Goal: Task Accomplishment & Management: Manage account settings

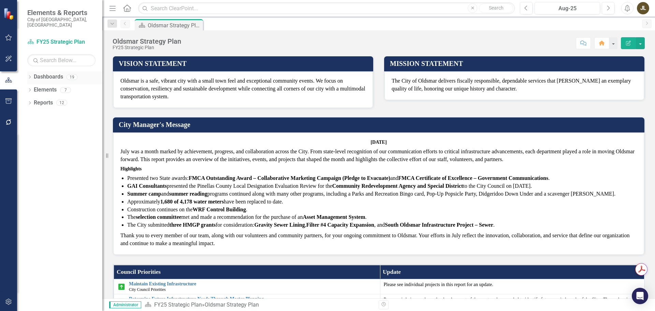
click at [28, 76] on icon "Dropdown" at bounding box center [29, 78] width 5 height 4
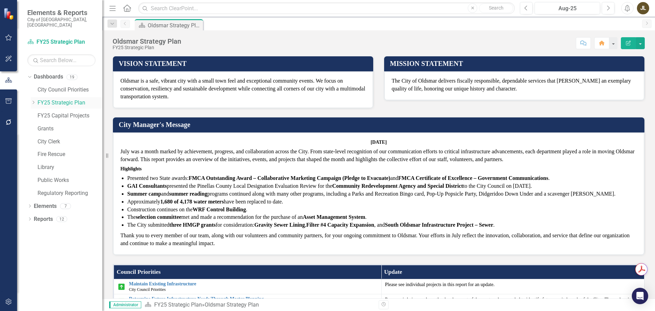
click at [32, 100] on icon "Dropdown" at bounding box center [33, 102] width 5 height 4
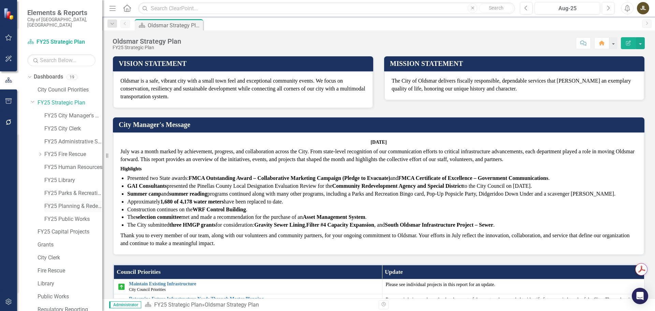
click at [62, 202] on link "FY25 Planning & Redevelopment" at bounding box center [73, 206] width 58 height 8
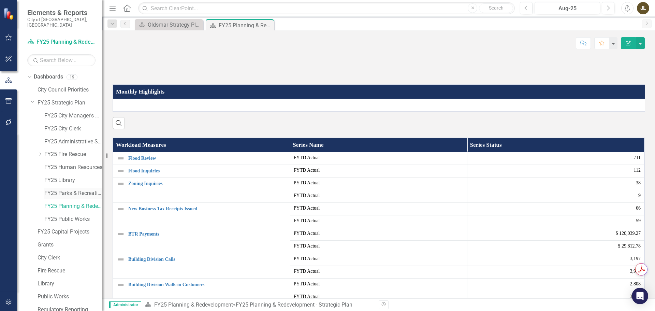
click at [70, 189] on link "FY25 Parks & Recreation" at bounding box center [73, 193] width 58 height 8
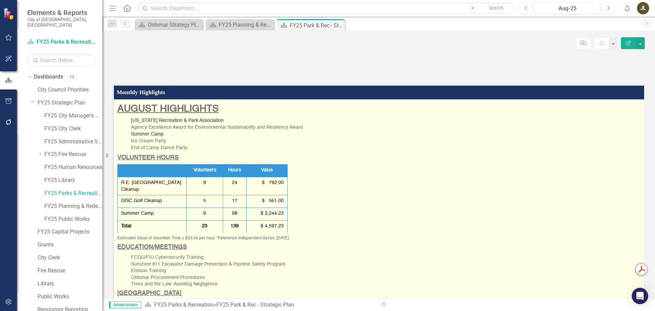
click at [370, 152] on p "[US_STATE] Recreation & Park Association Agency Excellence Award for Environmen…" at bounding box center [383, 134] width 533 height 35
click at [370, 152] on p "[US_STATE] Recreation & Park Association Agency Excellence Award for Environmen…" at bounding box center [384, 134] width 535 height 35
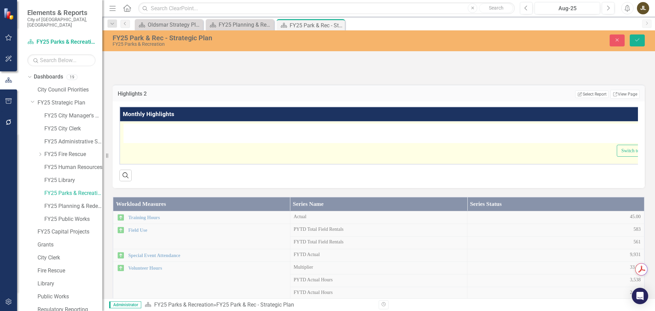
type textarea "<h2><span style="text-decoration: underline; font-family: helvetica;"><strong>A…"
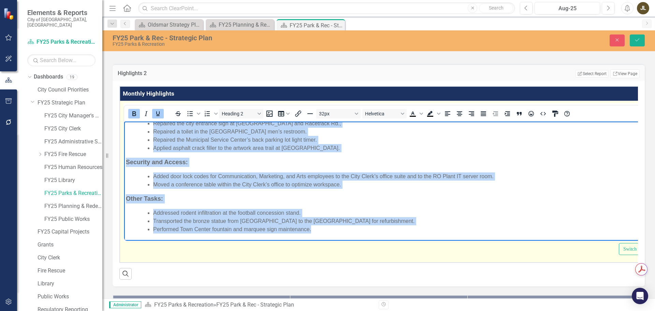
scroll to position [381, 0]
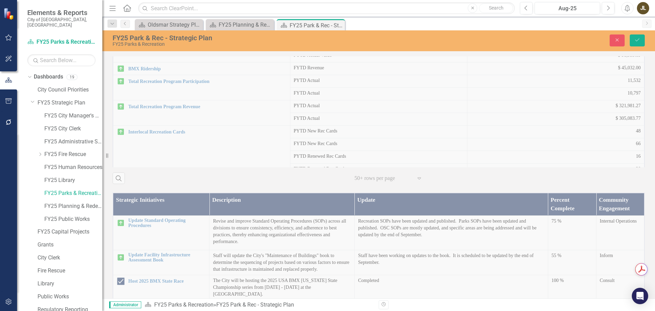
drag, startPoint x: 127, startPoint y: -230, endPoint x: 434, endPoint y: -70, distance: 345.8
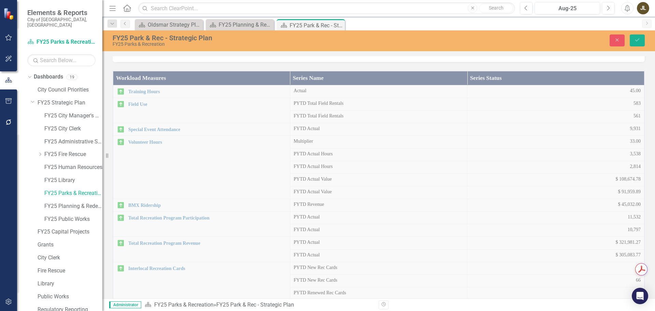
scroll to position [40, 0]
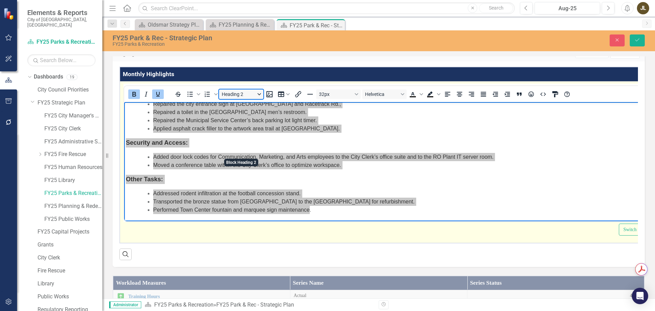
click at [259, 99] on button "Heading 2" at bounding box center [241, 94] width 44 height 10
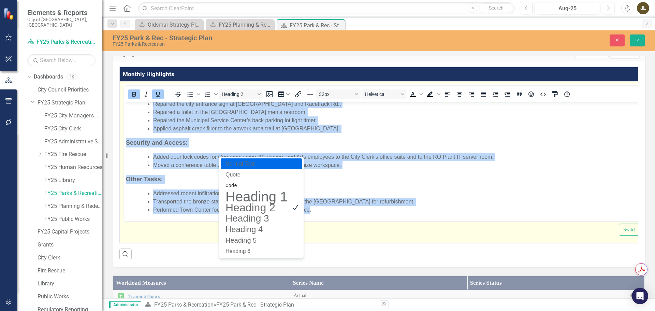
click at [447, 130] on li "Applied asphalt crack filler to the artwork area trail at [GEOGRAPHIC_DATA]." at bounding box center [408, 128] width 510 height 8
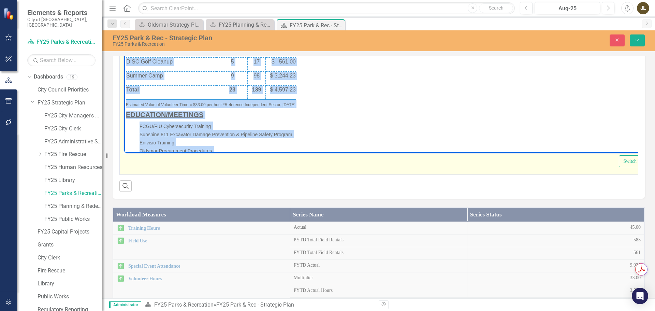
scroll to position [0, 0]
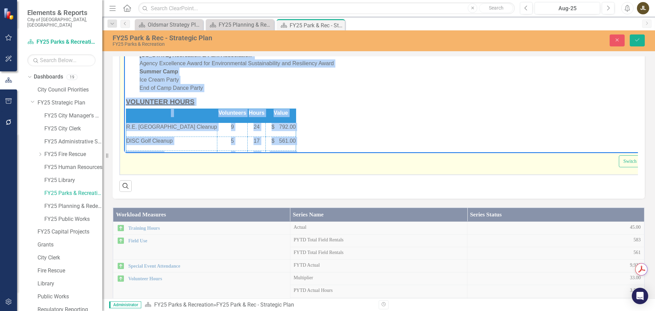
drag, startPoint x: 313, startPoint y: 143, endPoint x: 117, endPoint y: 34, distance: 224.3
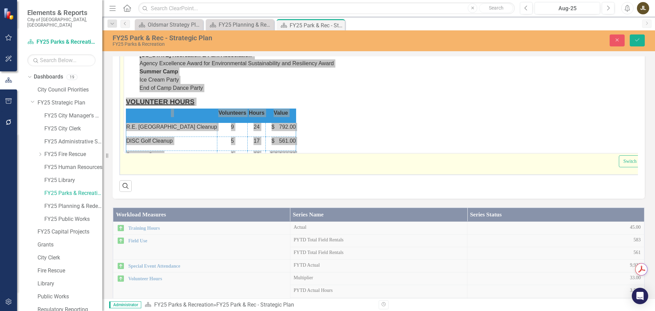
click at [359, 31] on button "32px" at bounding box center [338, 26] width 44 height 10
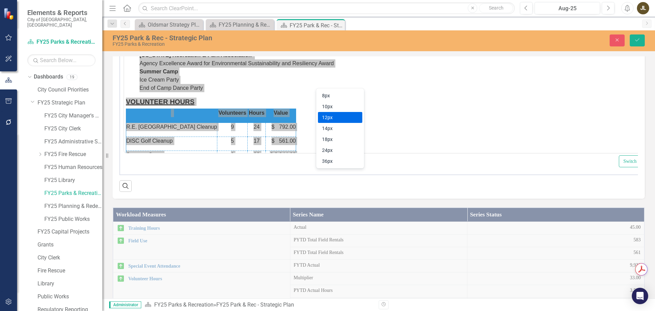
click at [346, 117] on div "12px" at bounding box center [335, 117] width 27 height 8
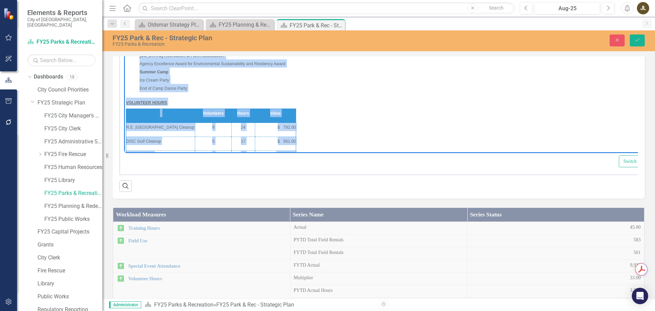
scroll to position [2, 0]
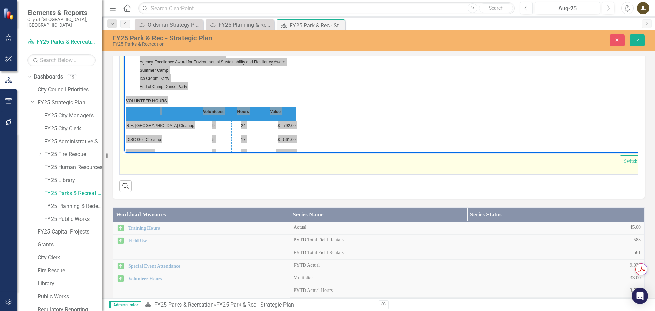
click at [347, 31] on button "12px" at bounding box center [338, 26] width 44 height 10
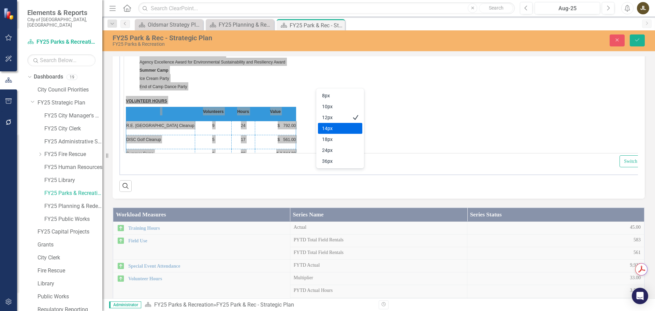
click at [347, 127] on div "14px" at bounding box center [335, 128] width 27 height 8
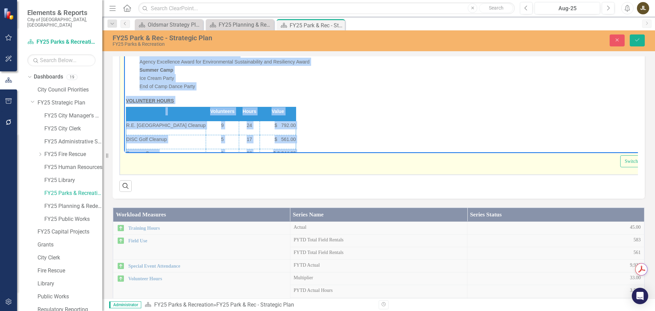
click at [429, 73] on p "[US_STATE] Recreation & Park Association Agency Excellence Award for Environmen…" at bounding box center [395, 69] width 539 height 41
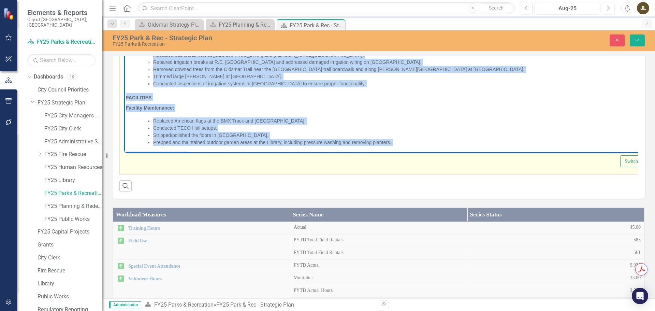
scroll to position [0, 0]
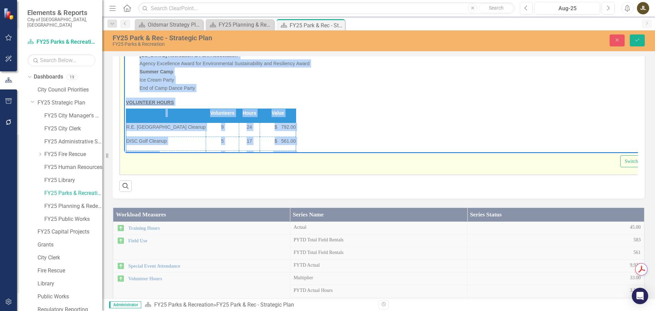
drag, startPoint x: 301, startPoint y: 145, endPoint x: 242, endPoint y: 112, distance: 67.4
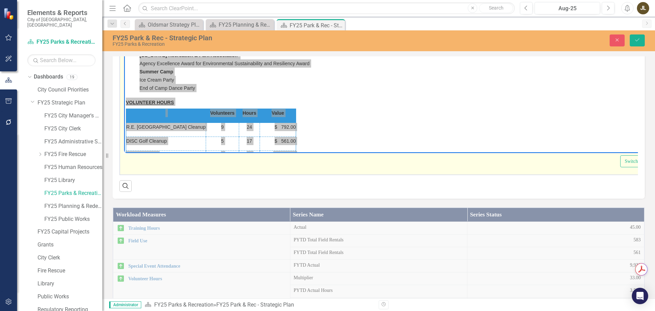
click at [422, 28] on icon "Text color Black" at bounding box center [421, 25] width 3 height 3
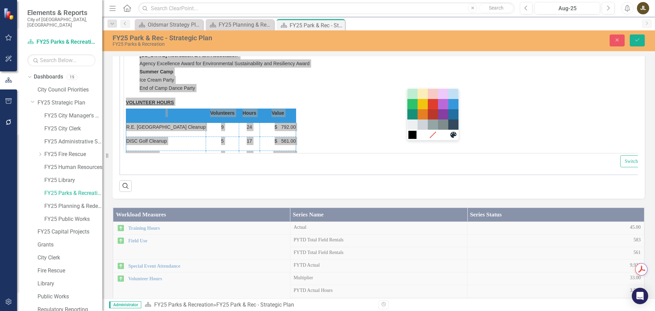
click at [414, 135] on div "Black" at bounding box center [412, 135] width 8 height 8
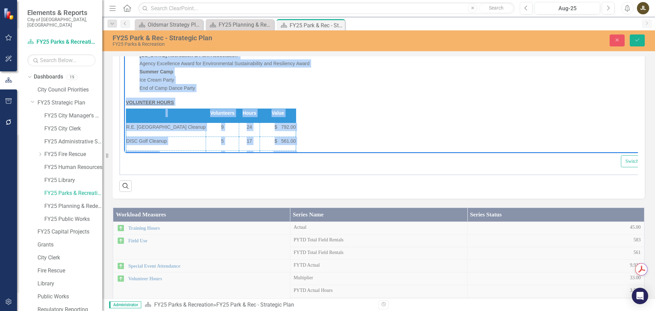
scroll to position [2, 0]
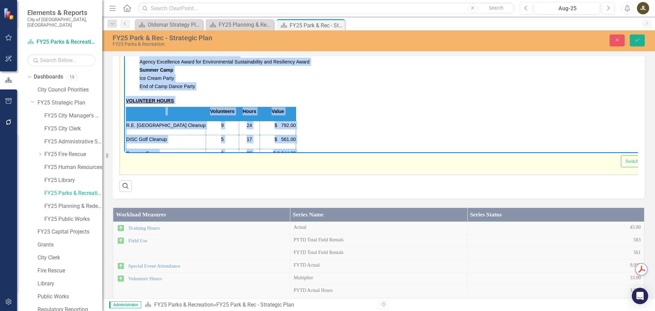
click at [377, 77] on p "[US_STATE] Recreation & Park Association Agency Excellence Award for Environmen…" at bounding box center [395, 69] width 539 height 41
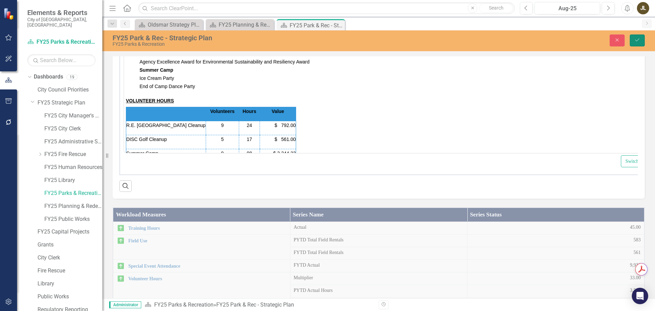
click at [642, 36] on button "Save" at bounding box center [637, 40] width 15 height 12
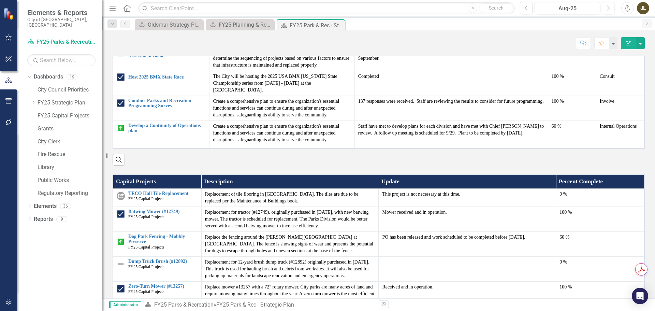
scroll to position [751, 0]
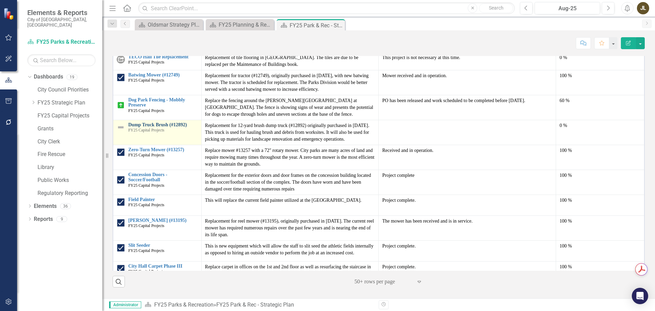
click at [178, 127] on link "Dump Truck Brush (#12892)" at bounding box center [163, 124] width 70 height 5
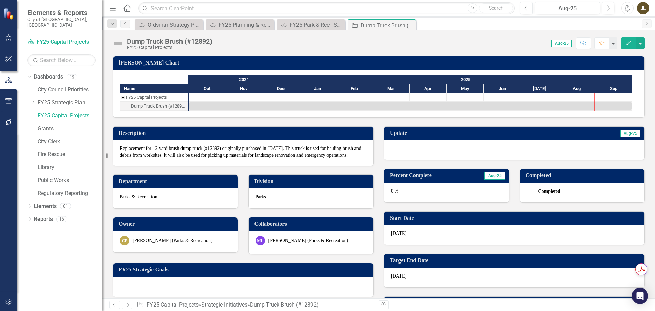
click at [475, 145] on div at bounding box center [514, 150] width 260 height 20
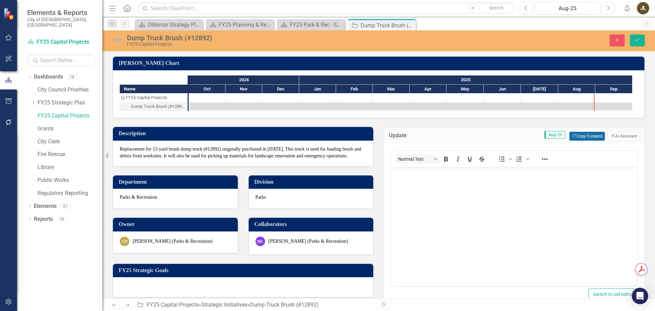
click at [591, 137] on button "Copy Forward Copy Forward" at bounding box center [586, 136] width 35 height 9
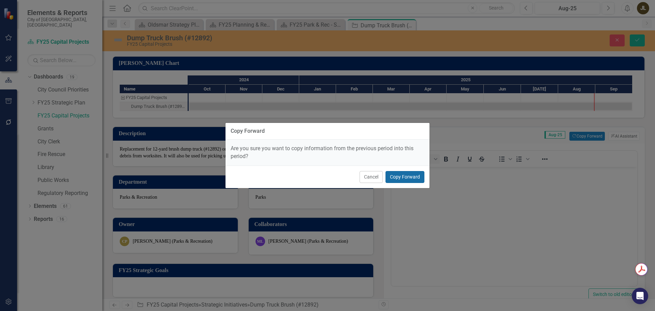
click at [414, 175] on button "Copy Forward" at bounding box center [405, 177] width 39 height 12
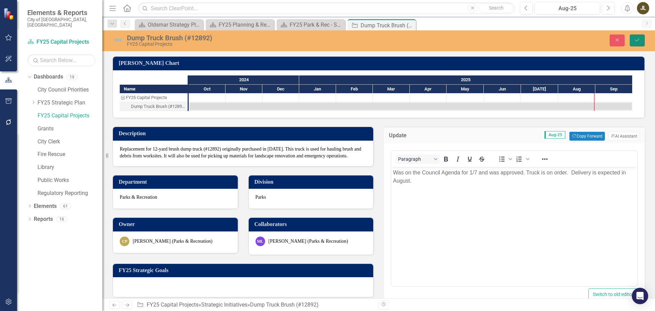
click at [632, 39] on button "Save" at bounding box center [637, 40] width 15 height 12
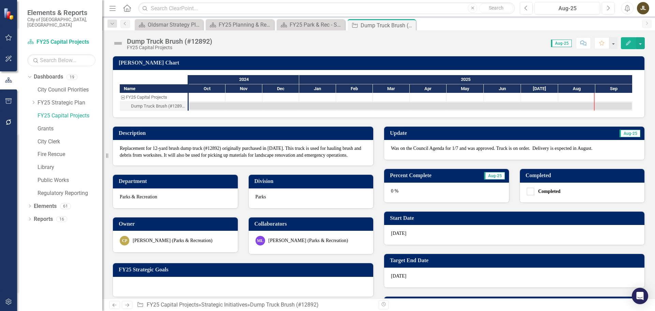
click at [117, 43] on img at bounding box center [118, 43] width 11 height 11
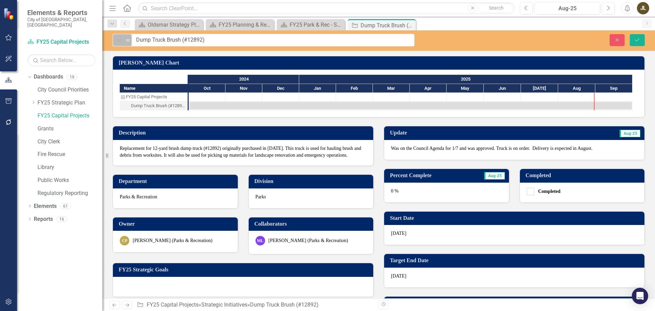
click at [118, 43] on img at bounding box center [119, 40] width 8 height 8
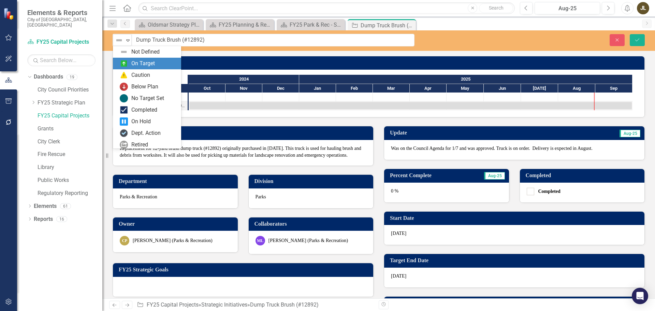
click at [123, 58] on div "On Target" at bounding box center [147, 64] width 68 height 12
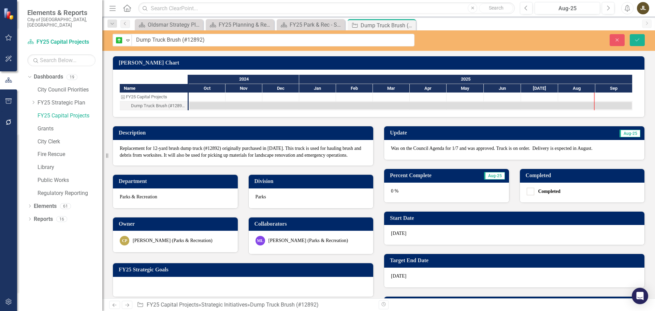
click at [583, 149] on p "Was on the Council Agenda for 1/7 and was approved. Truck is on order. Delivery…" at bounding box center [514, 148] width 247 height 7
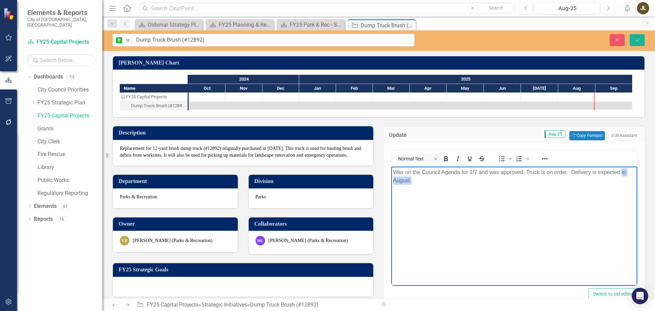
drag, startPoint x: 411, startPoint y: 180, endPoint x: 622, endPoint y: 173, distance: 210.9
click at [622, 173] on p "Was on the Council Agenda for 1/7 and was approved. Truck is on order. Delivery…" at bounding box center [514, 176] width 243 height 16
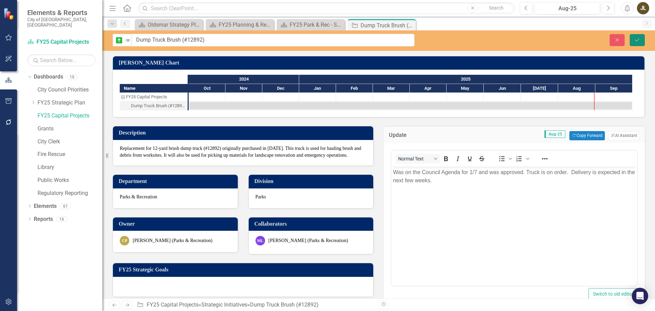
click at [631, 41] on button "Save" at bounding box center [637, 40] width 15 height 12
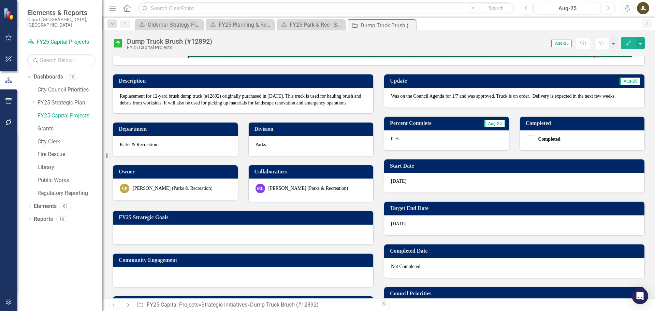
scroll to position [68, 0]
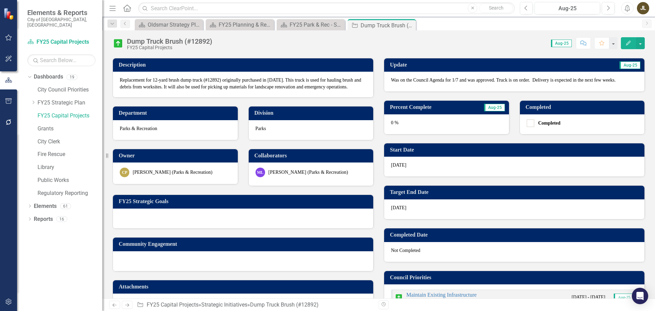
click at [413, 126] on div "0 %" at bounding box center [446, 124] width 125 height 20
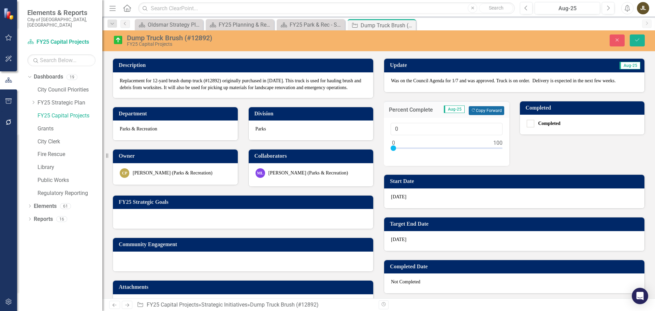
click at [472, 111] on icon "button" at bounding box center [473, 109] width 3 height 3
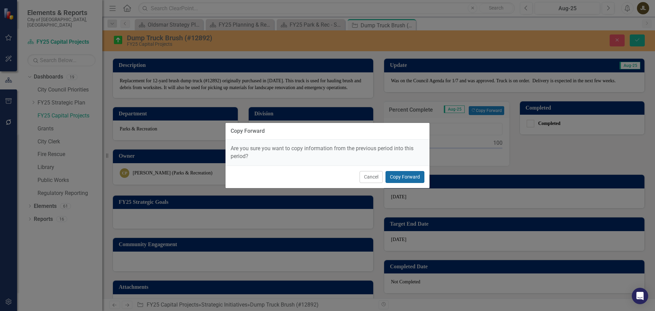
click at [414, 175] on button "Copy Forward" at bounding box center [405, 177] width 39 height 12
type input "75"
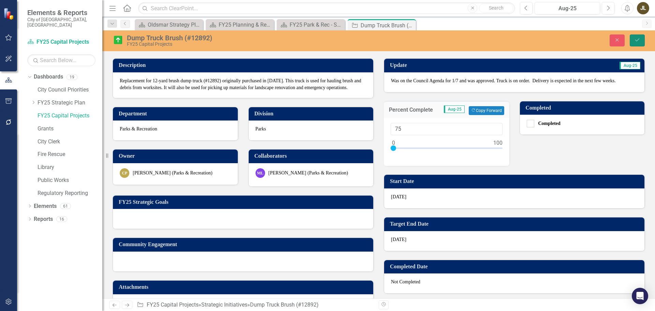
click at [642, 39] on button "Save" at bounding box center [637, 40] width 15 height 12
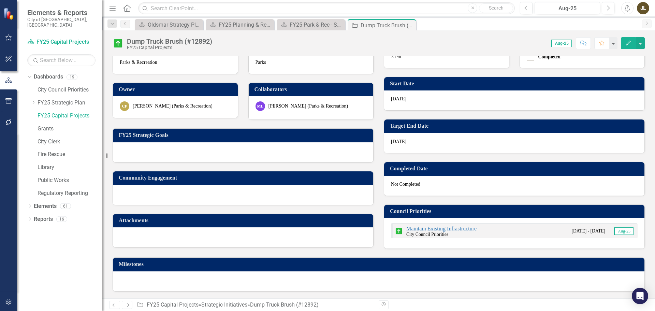
scroll to position [0, 0]
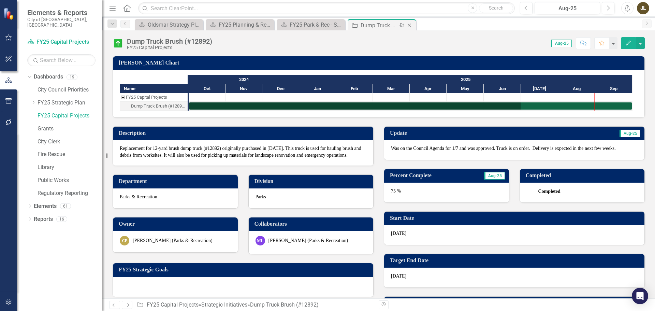
click at [409, 26] on icon "Close" at bounding box center [409, 25] width 7 height 5
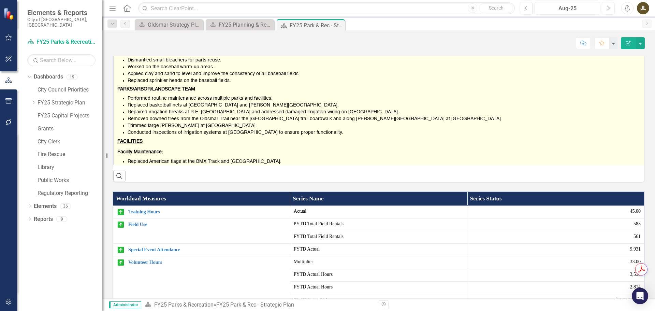
scroll to position [286, 0]
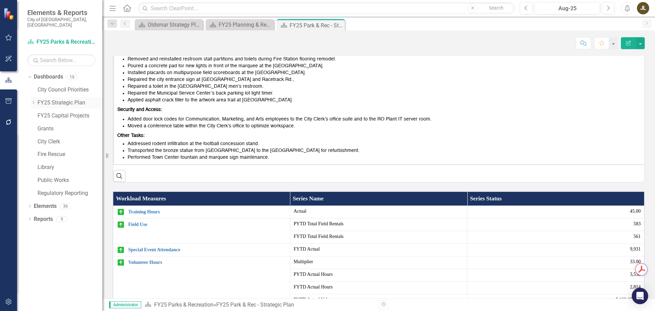
click at [35, 100] on icon "Dropdown" at bounding box center [33, 102] width 5 height 4
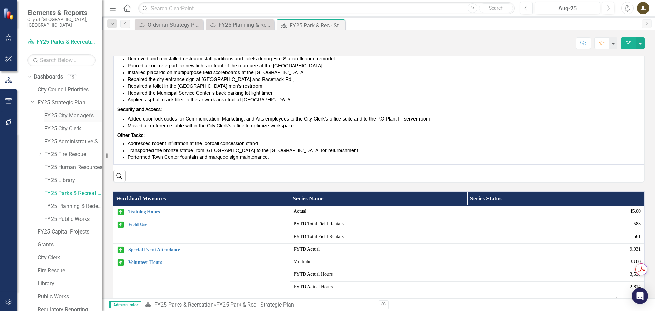
click at [72, 112] on link "FY25 City Manager's Office" at bounding box center [73, 116] width 58 height 8
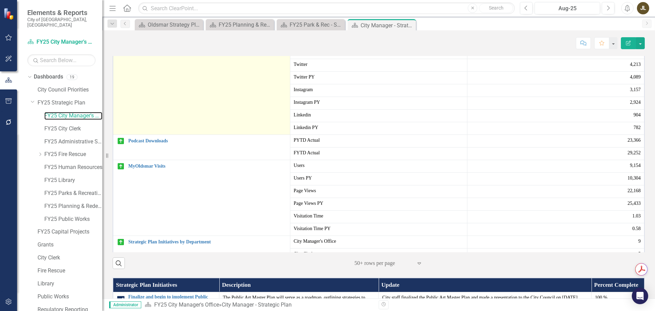
scroll to position [624, 0]
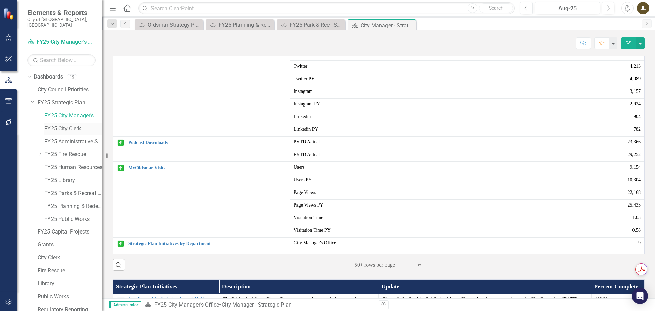
click at [71, 125] on link "FY25 City Clerk" at bounding box center [73, 129] width 58 height 8
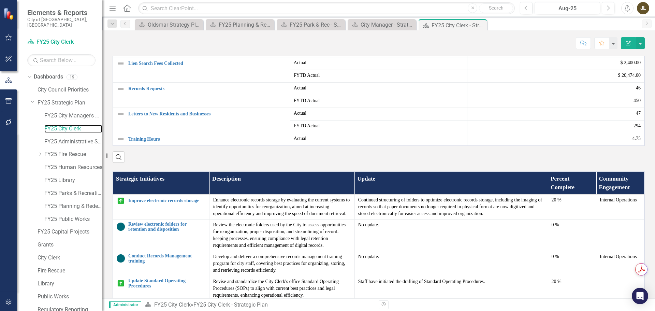
scroll to position [205, 0]
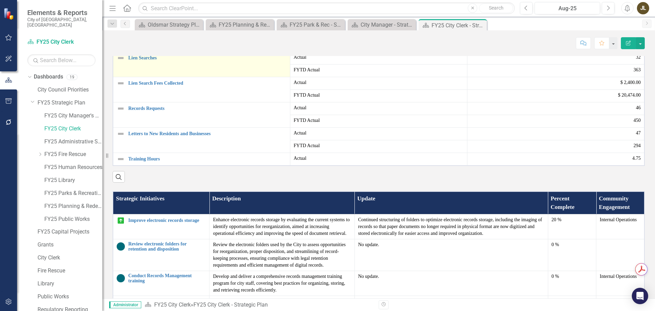
click at [120, 62] on img at bounding box center [121, 58] width 8 height 8
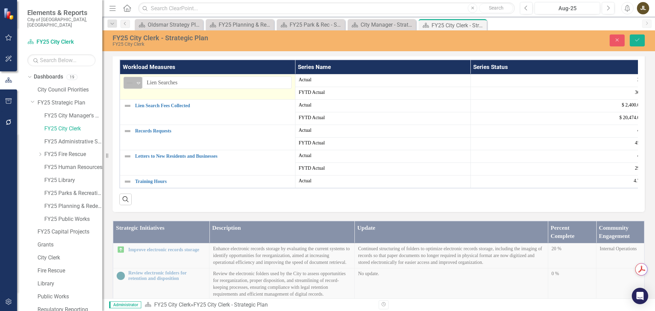
click at [131, 87] on img at bounding box center [130, 83] width 8 height 8
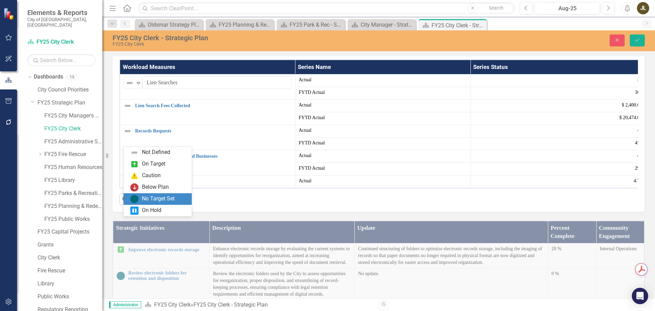
click at [150, 197] on div "No Target Set" at bounding box center [158, 199] width 33 height 8
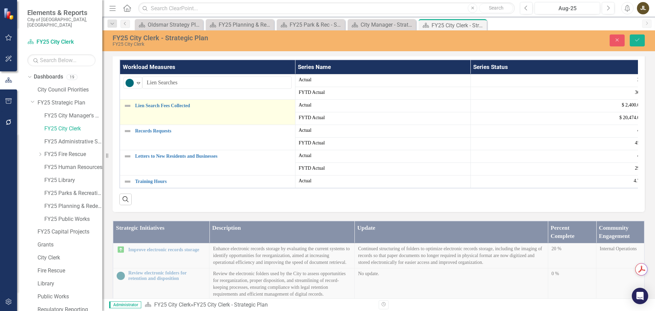
click at [128, 110] on img at bounding box center [127, 106] width 8 height 8
click at [133, 112] on img at bounding box center [130, 108] width 8 height 8
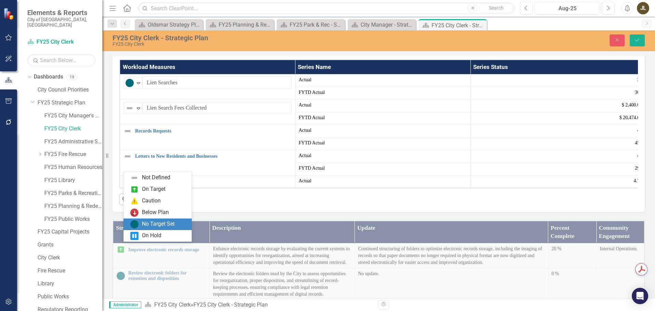
click at [142, 220] on div "No Target Set" at bounding box center [158, 224] width 57 height 8
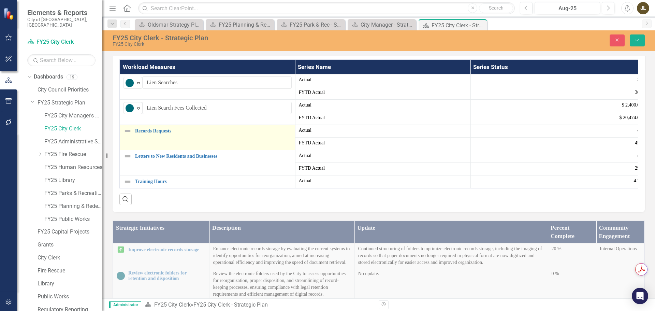
click at [125, 135] on img at bounding box center [127, 131] width 8 height 8
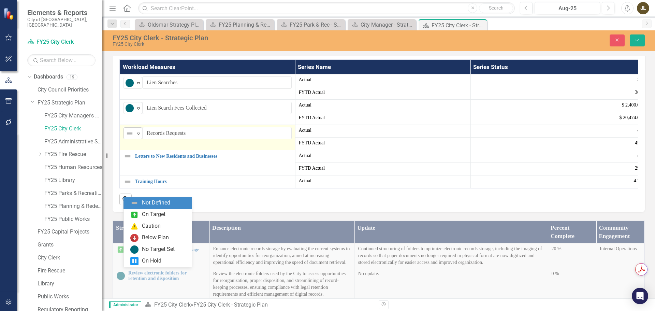
click at [134, 137] on div "Not Defined" at bounding box center [130, 133] width 9 height 8
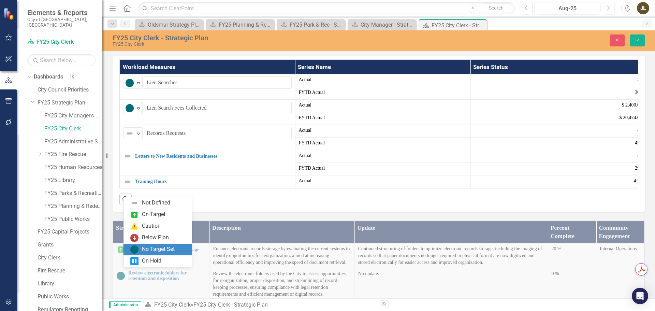
click at [155, 249] on div "No Target Set" at bounding box center [158, 249] width 33 height 8
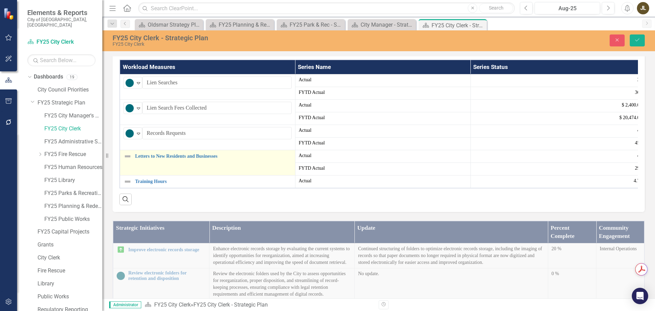
click at [128, 160] on img at bounding box center [127, 156] width 8 height 8
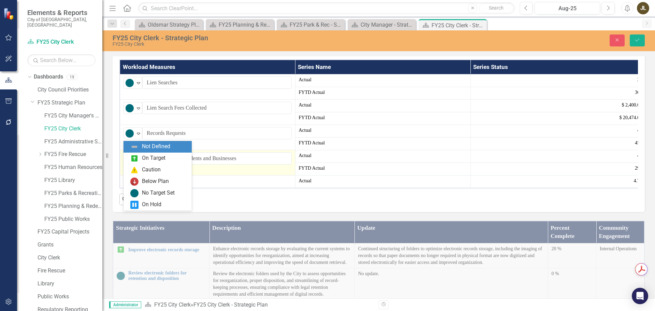
click at [132, 163] on img at bounding box center [130, 159] width 8 height 8
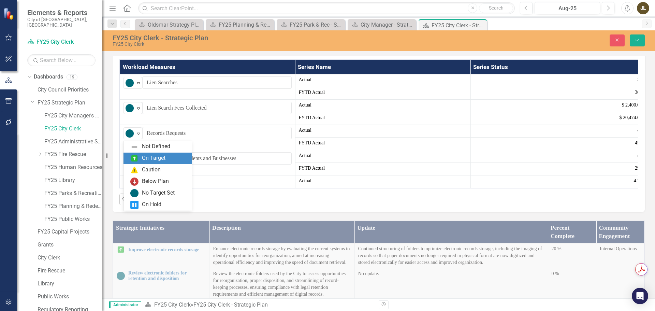
click at [167, 160] on div "On Target" at bounding box center [158, 158] width 57 height 8
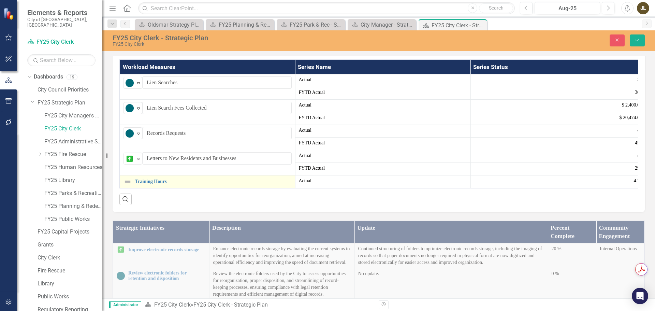
click at [130, 186] on img at bounding box center [127, 181] width 8 height 8
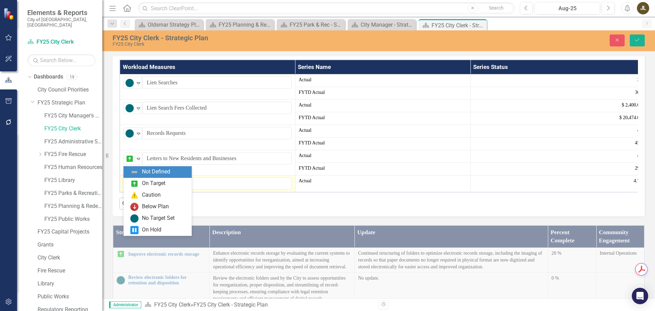
click at [132, 188] on img at bounding box center [130, 184] width 8 height 8
click at [154, 182] on div "On Target" at bounding box center [154, 183] width 24 height 8
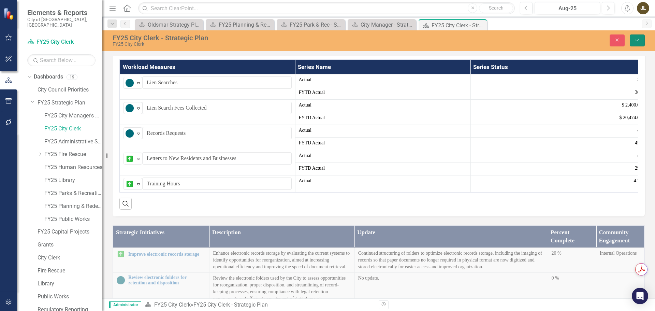
click at [641, 41] on button "Save" at bounding box center [637, 40] width 15 height 12
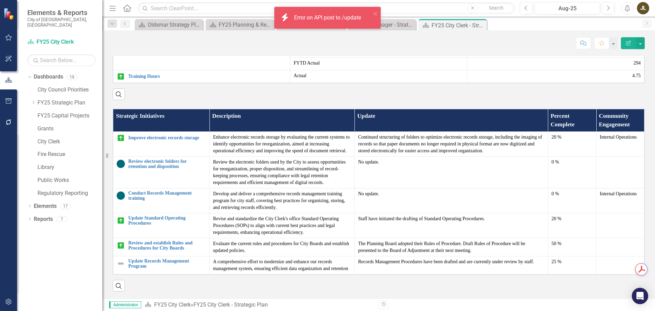
scroll to position [352, 0]
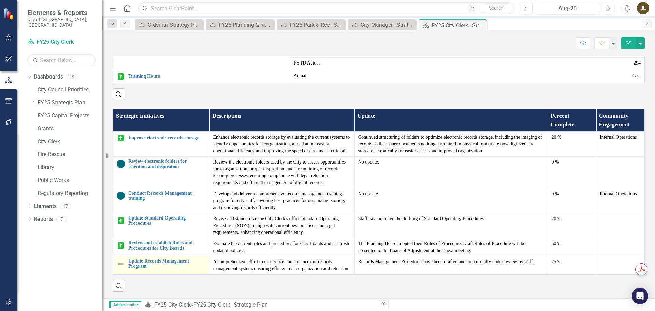
click at [117, 259] on img at bounding box center [121, 263] width 8 height 8
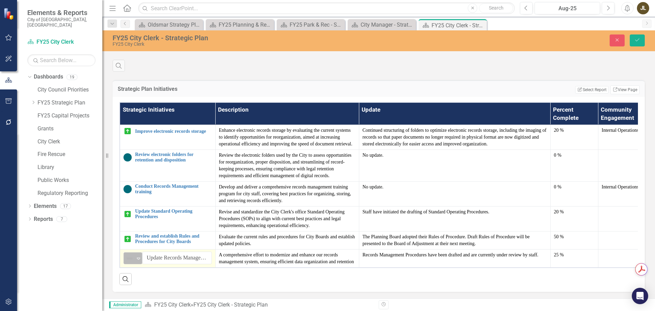
click at [135, 261] on icon "Expand" at bounding box center [138, 258] width 7 height 5
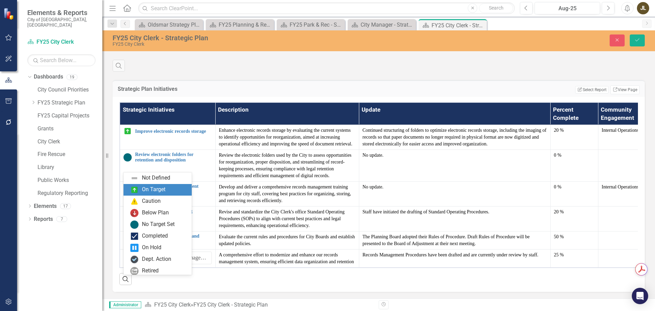
click at [148, 190] on div "On Target" at bounding box center [154, 190] width 24 height 8
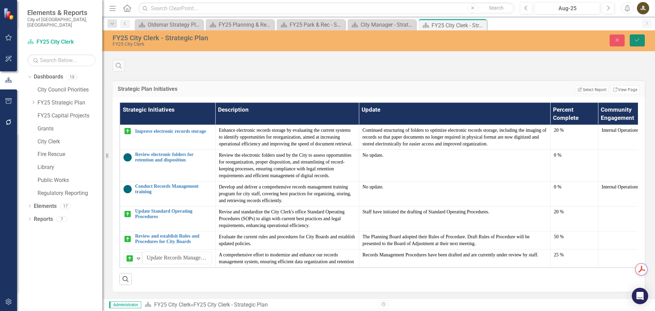
click at [640, 37] on button "Save" at bounding box center [637, 40] width 15 height 12
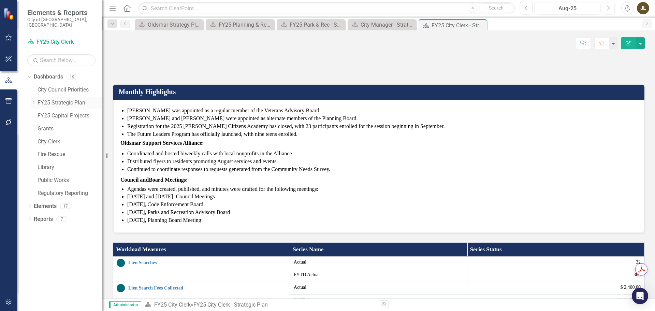
click at [33, 100] on icon "Dropdown" at bounding box center [33, 102] width 5 height 4
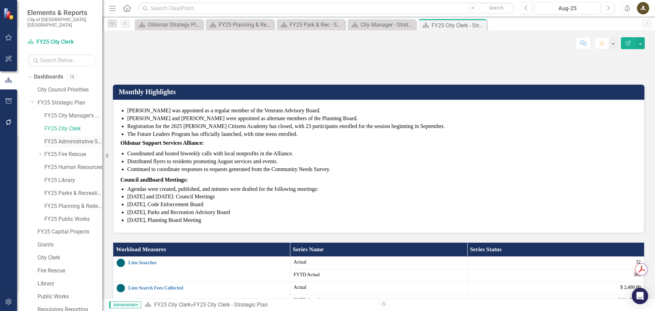
click at [64, 138] on link "FY25 Administrative Services" at bounding box center [73, 142] width 58 height 8
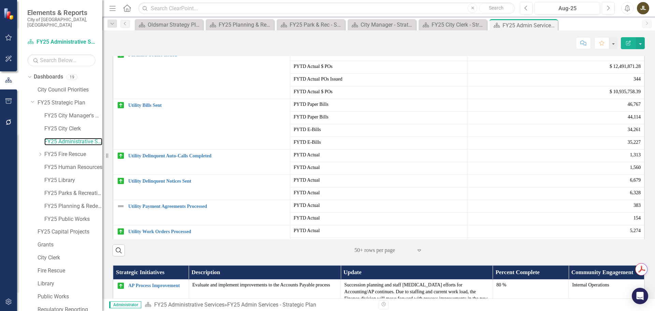
scroll to position [273, 0]
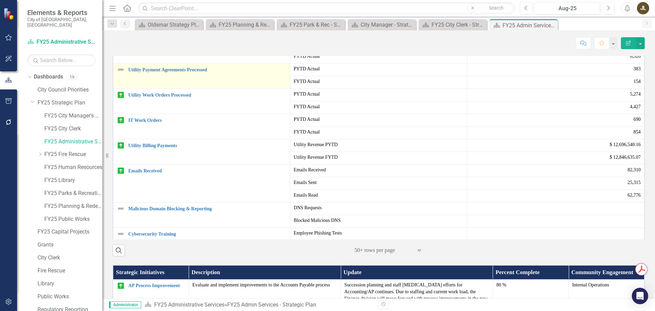
click at [120, 74] on img at bounding box center [121, 70] width 8 height 8
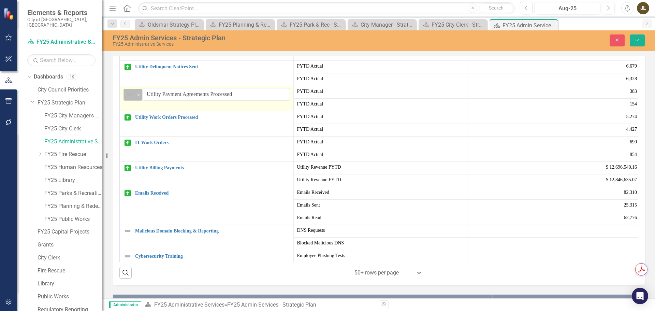
click at [131, 101] on div "Not Defined Expand" at bounding box center [132, 95] width 19 height 12
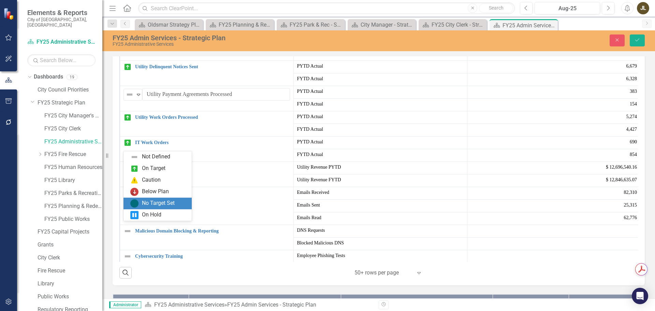
click at [145, 202] on div "No Target Set" at bounding box center [158, 203] width 33 height 8
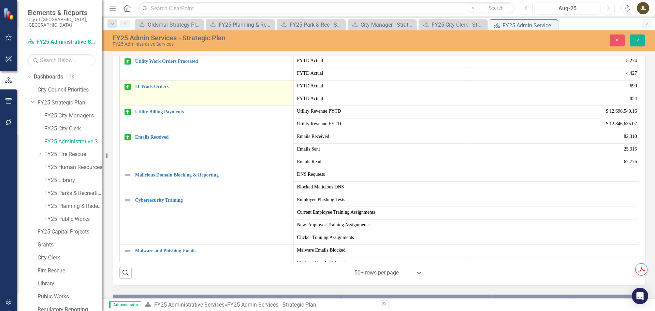
scroll to position [355, 0]
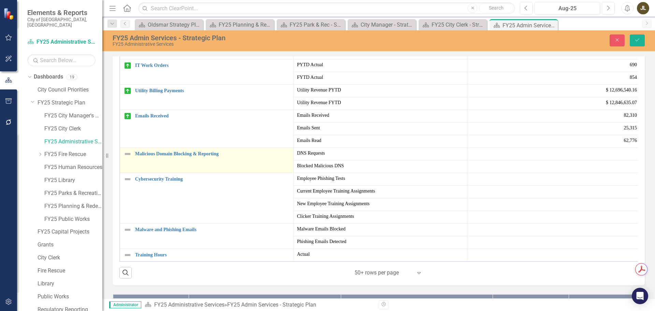
click at [128, 158] on img at bounding box center [127, 154] width 8 height 8
click at [134, 160] on div "Not Defined" at bounding box center [130, 156] width 9 height 8
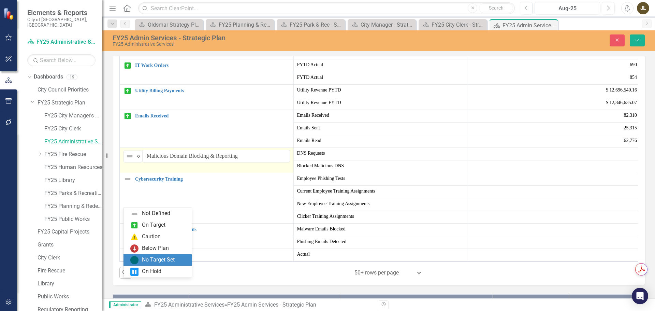
click at [144, 255] on div "No Target Set" at bounding box center [157, 260] width 68 height 12
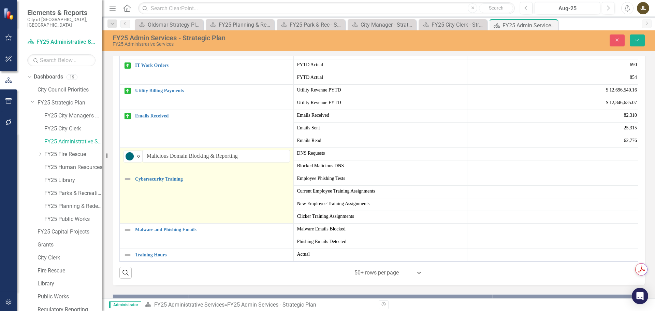
click at [128, 183] on img at bounding box center [127, 179] width 8 height 8
click at [133, 186] on img at bounding box center [130, 181] width 8 height 8
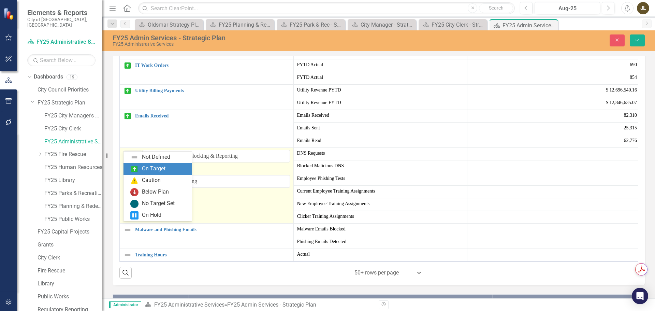
click at [155, 166] on div "On Target" at bounding box center [154, 169] width 24 height 8
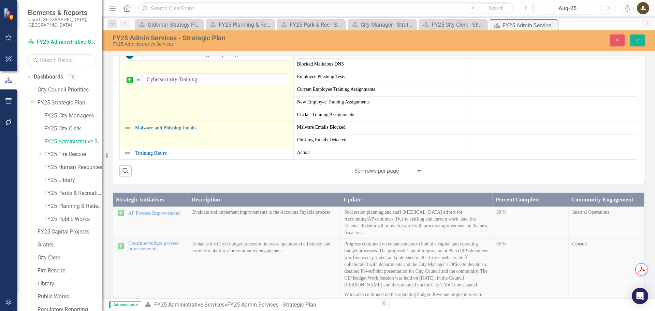
scroll to position [512, 0]
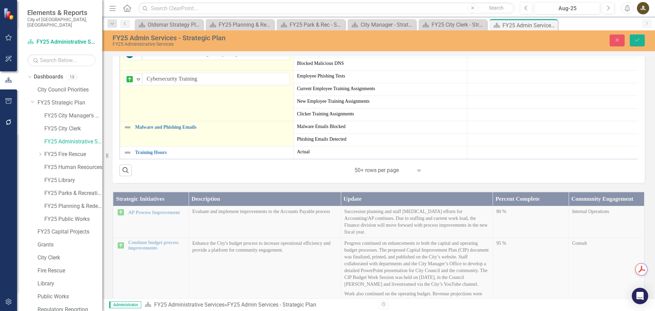
click at [127, 146] on td "Malware and Phishing Emails Link Map View Link Map Edit Edit Workload Measures …" at bounding box center [207, 133] width 174 height 25
click at [129, 134] on img at bounding box center [130, 130] width 8 height 8
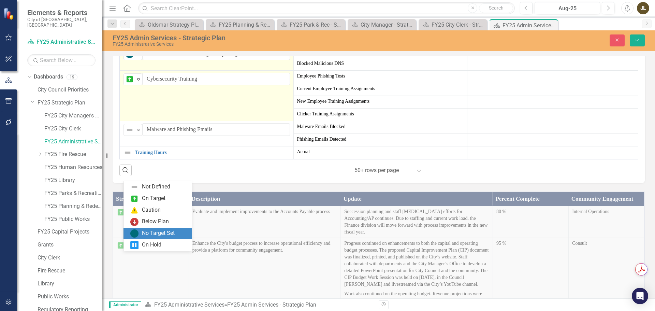
click at [147, 236] on div "No Target Set" at bounding box center [158, 233] width 33 height 8
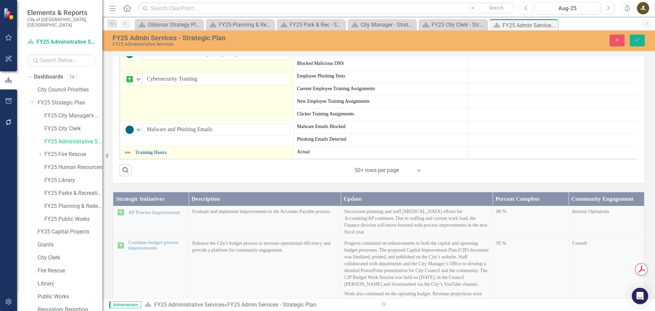
click at [126, 157] on img at bounding box center [127, 152] width 8 height 8
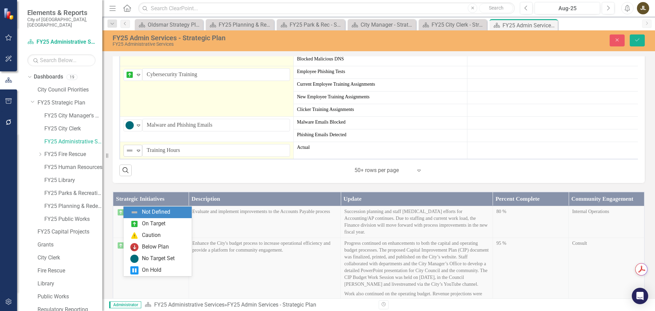
click at [135, 153] on icon "Expand" at bounding box center [138, 150] width 7 height 5
click at [154, 220] on div "On Target" at bounding box center [154, 224] width 24 height 8
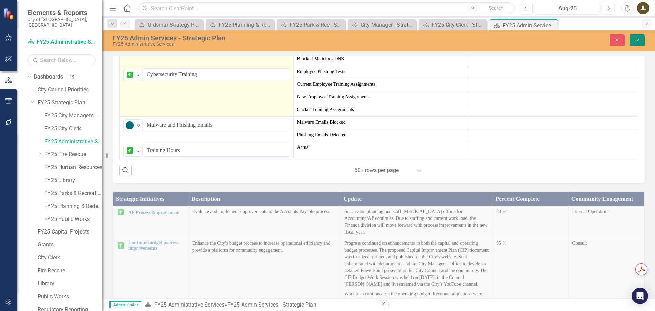
click at [639, 43] on button "Save" at bounding box center [637, 40] width 15 height 12
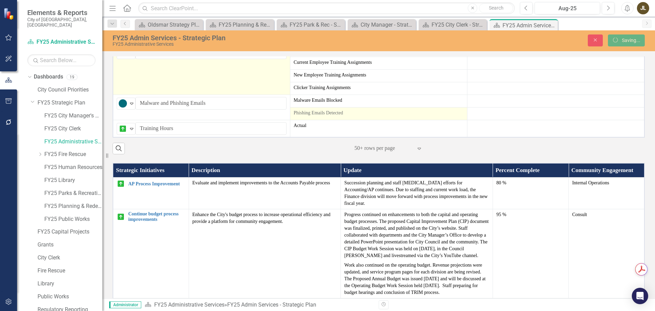
scroll to position [354, 0]
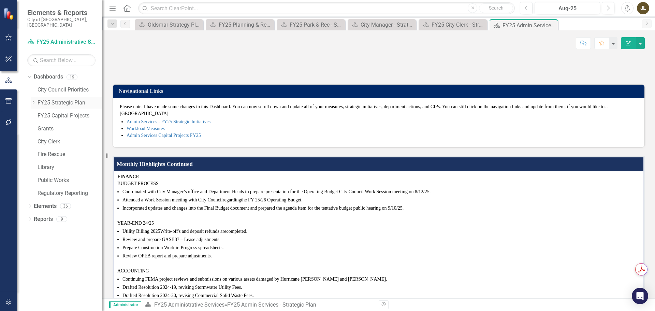
click at [32, 100] on icon "Dropdown" at bounding box center [33, 102] width 5 height 4
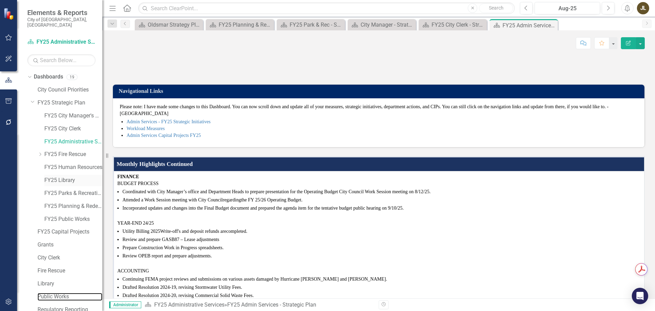
click at [58, 293] on link "Public Works" at bounding box center [70, 297] width 65 height 8
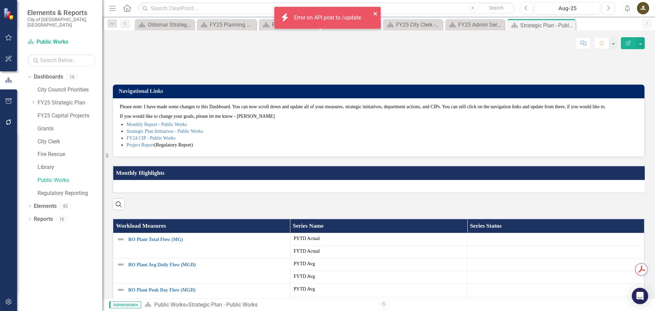
click at [375, 12] on icon "close" at bounding box center [375, 13] width 5 height 5
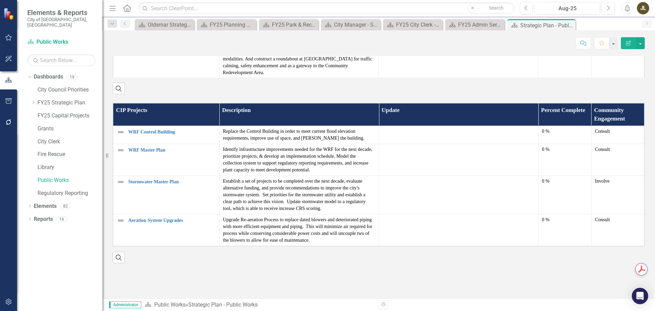
scroll to position [954, 0]
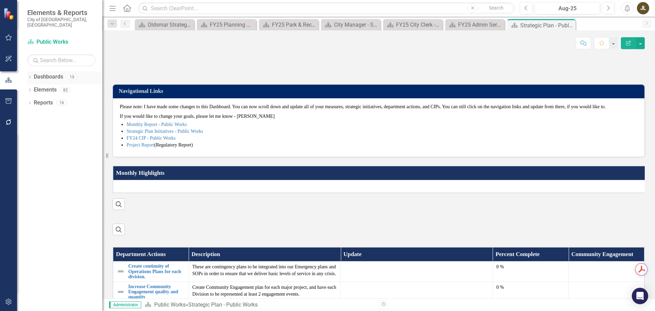
click at [30, 76] on icon "Dropdown" at bounding box center [29, 78] width 5 height 4
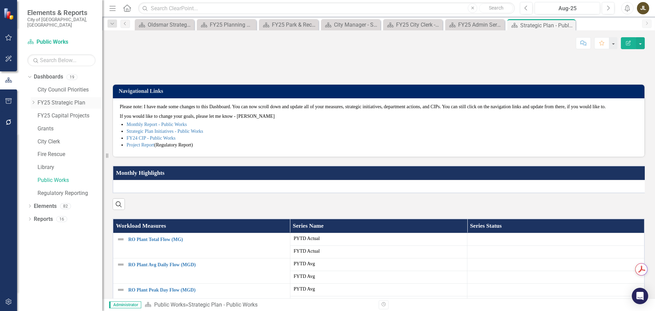
click at [42, 99] on link "FY25 Strategic Plan" at bounding box center [70, 103] width 65 height 8
click at [34, 101] on icon at bounding box center [34, 102] width 2 height 3
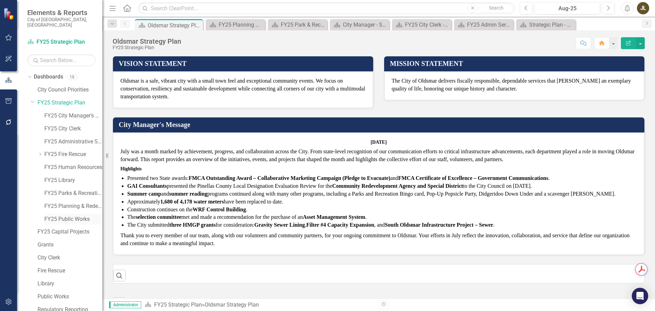
click at [73, 215] on link "FY25 Public Works" at bounding box center [73, 219] width 58 height 8
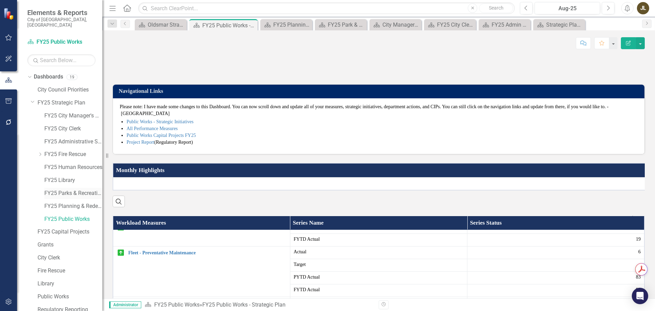
click at [65, 189] on link "FY25 Parks & Recreation" at bounding box center [73, 193] width 58 height 8
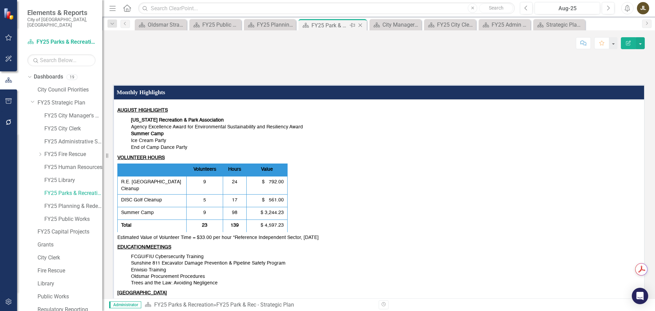
click at [361, 25] on icon at bounding box center [361, 26] width 4 height 4
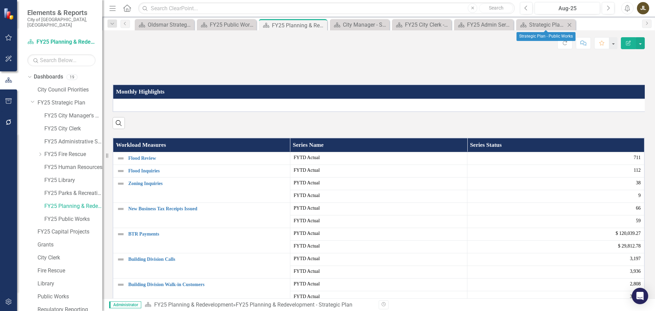
click at [569, 25] on icon at bounding box center [570, 25] width 4 height 4
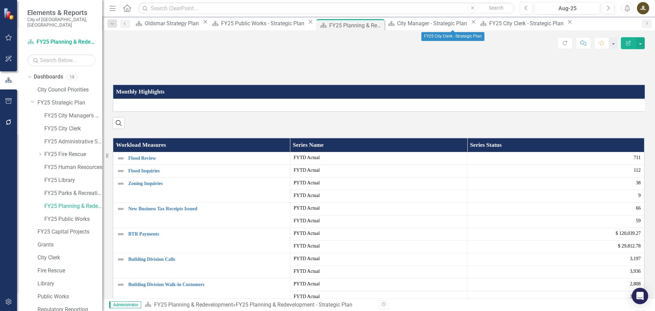
click at [566, 25] on icon "Close" at bounding box center [569, 21] width 7 height 5
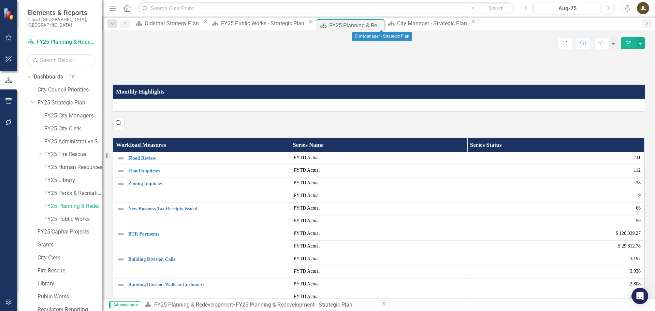
click at [472, 24] on icon at bounding box center [474, 22] width 4 height 4
click at [375, 24] on icon "Close" at bounding box center [378, 25] width 7 height 5
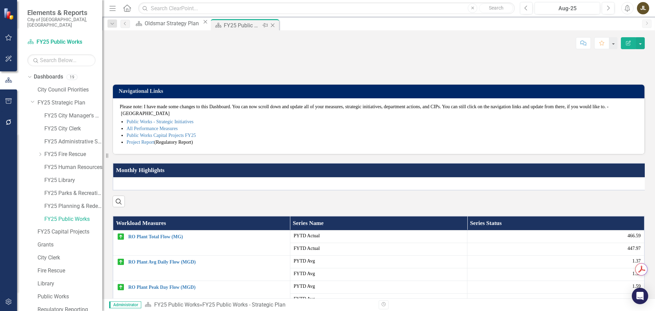
click at [271, 24] on icon at bounding box center [273, 26] width 4 height 4
